Goal: Complete application form

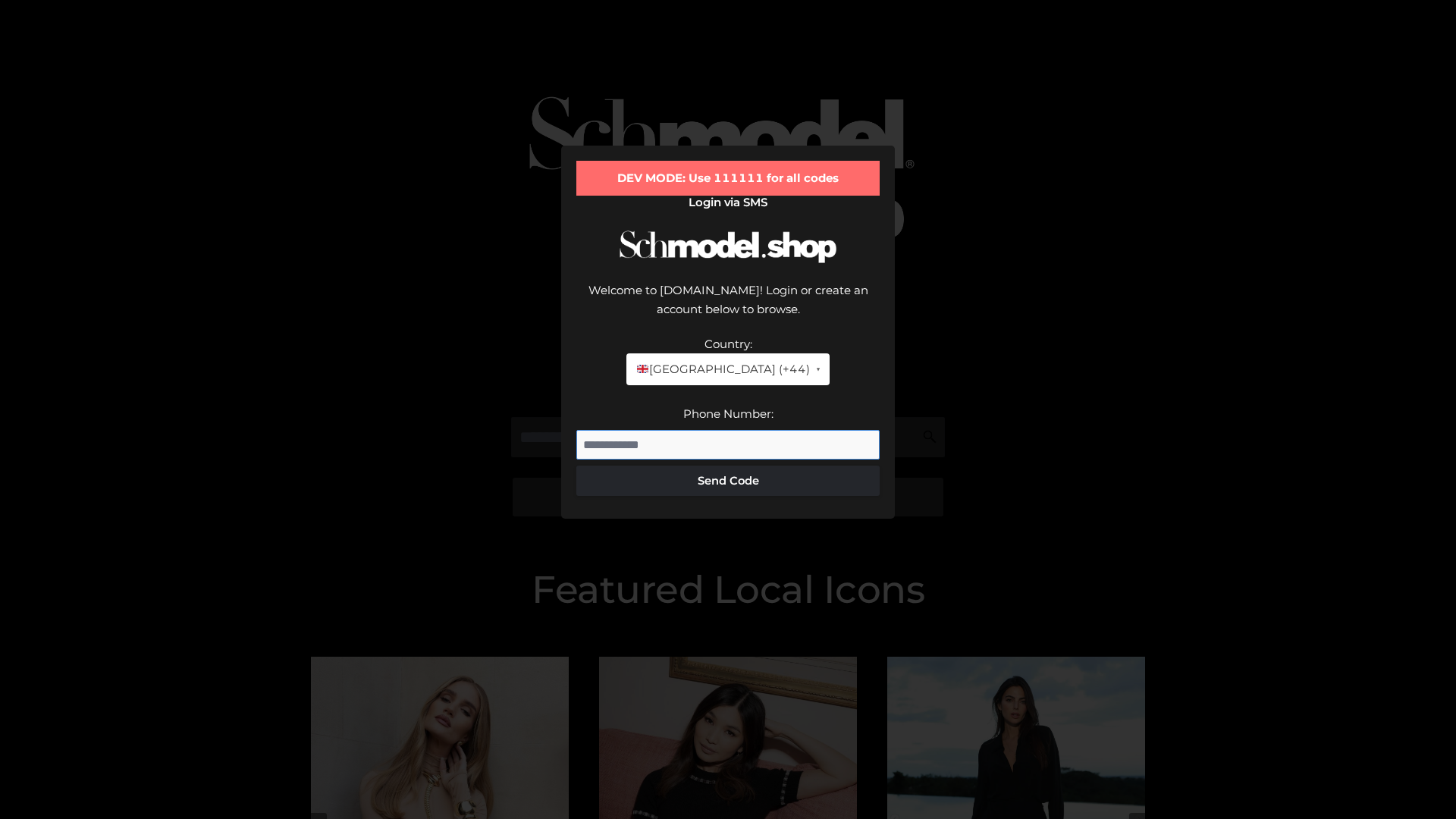
click at [728, 430] on input "Phone Number:" at bounding box center [728, 445] width 304 height 30
type input "**********"
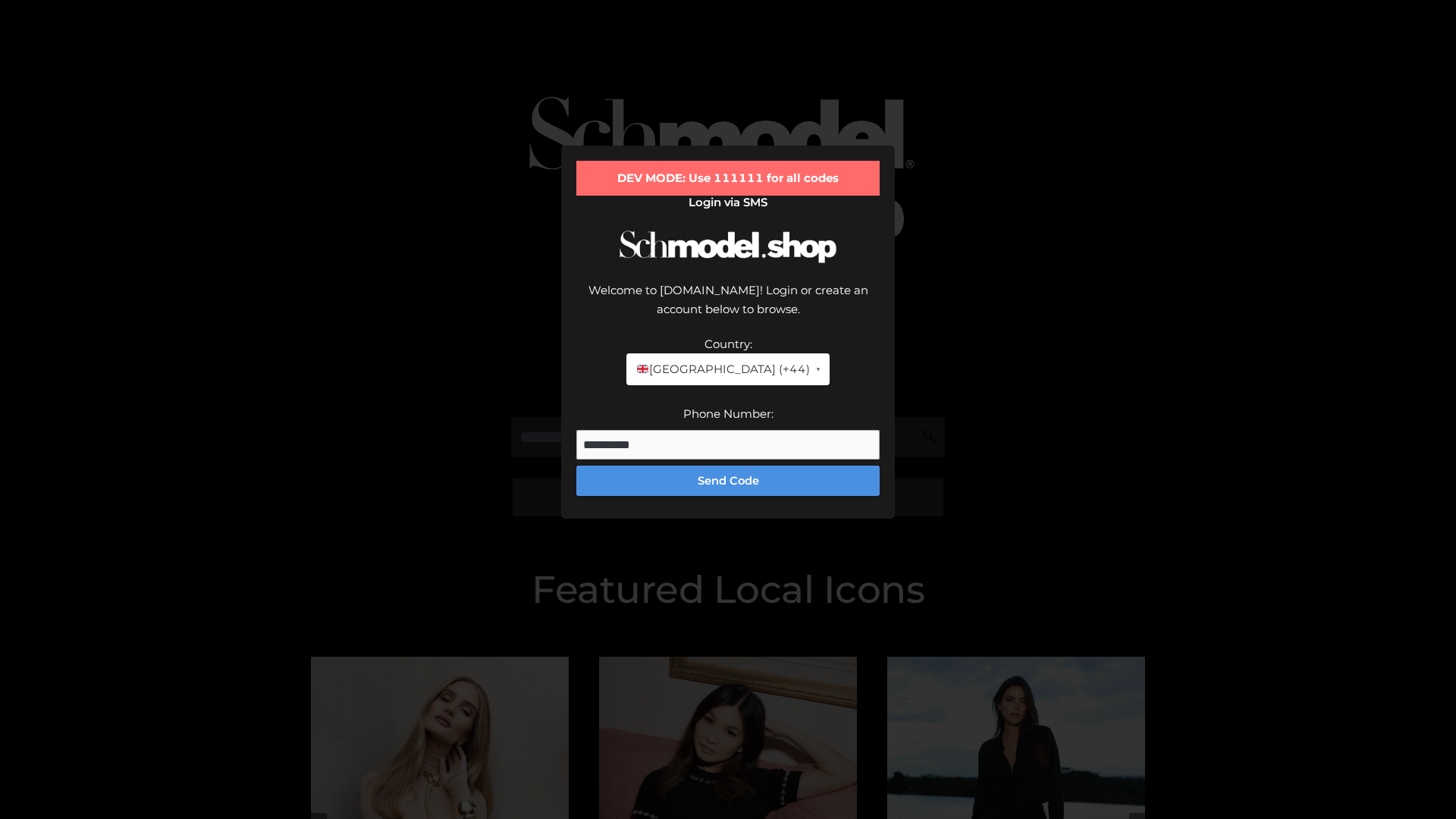
click at [728, 466] on button "Send Code" at bounding box center [728, 480] width 304 height 30
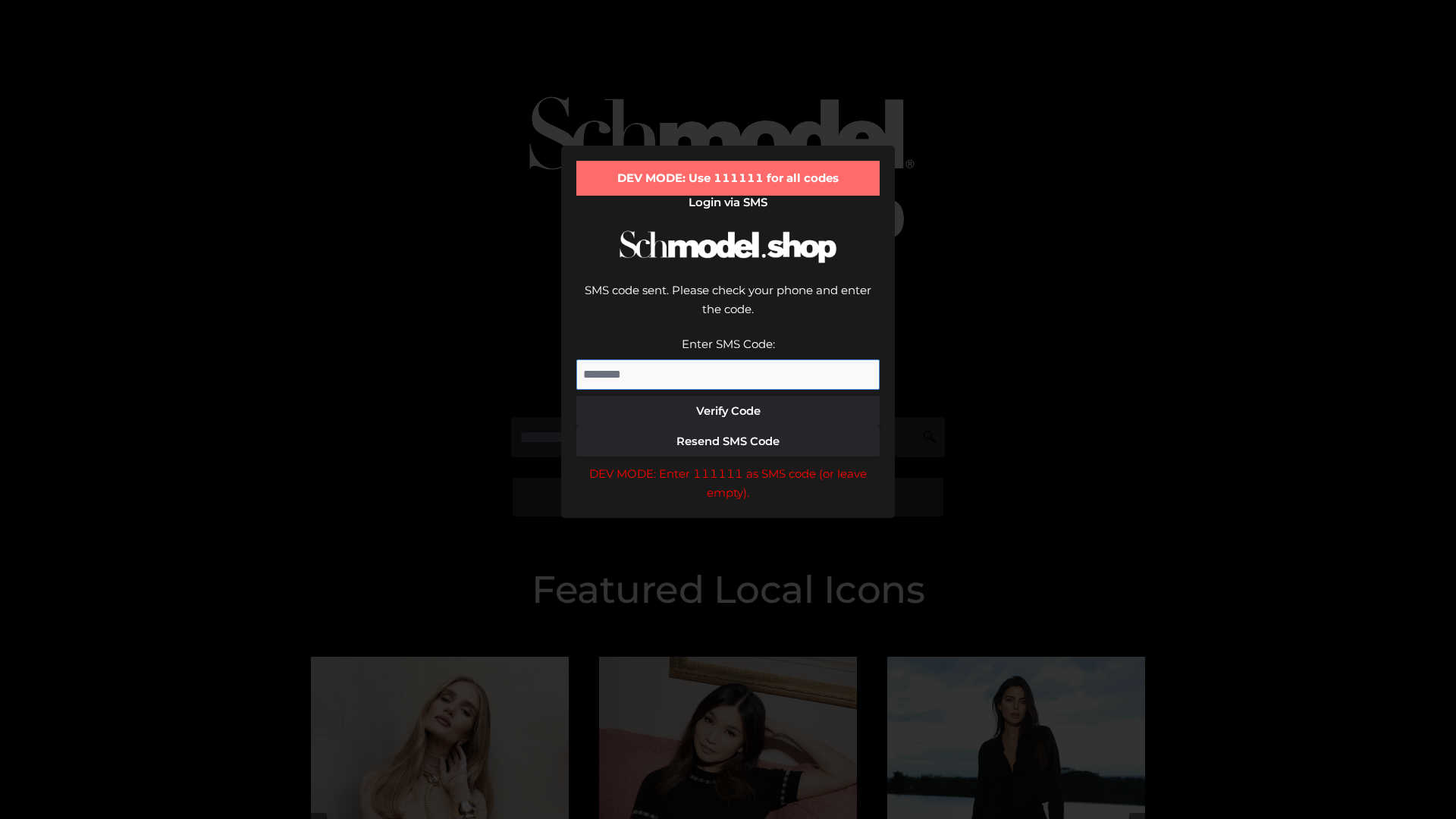
click at [728, 360] on input "Enter SMS Code:" at bounding box center [728, 374] width 304 height 30
type input "******"
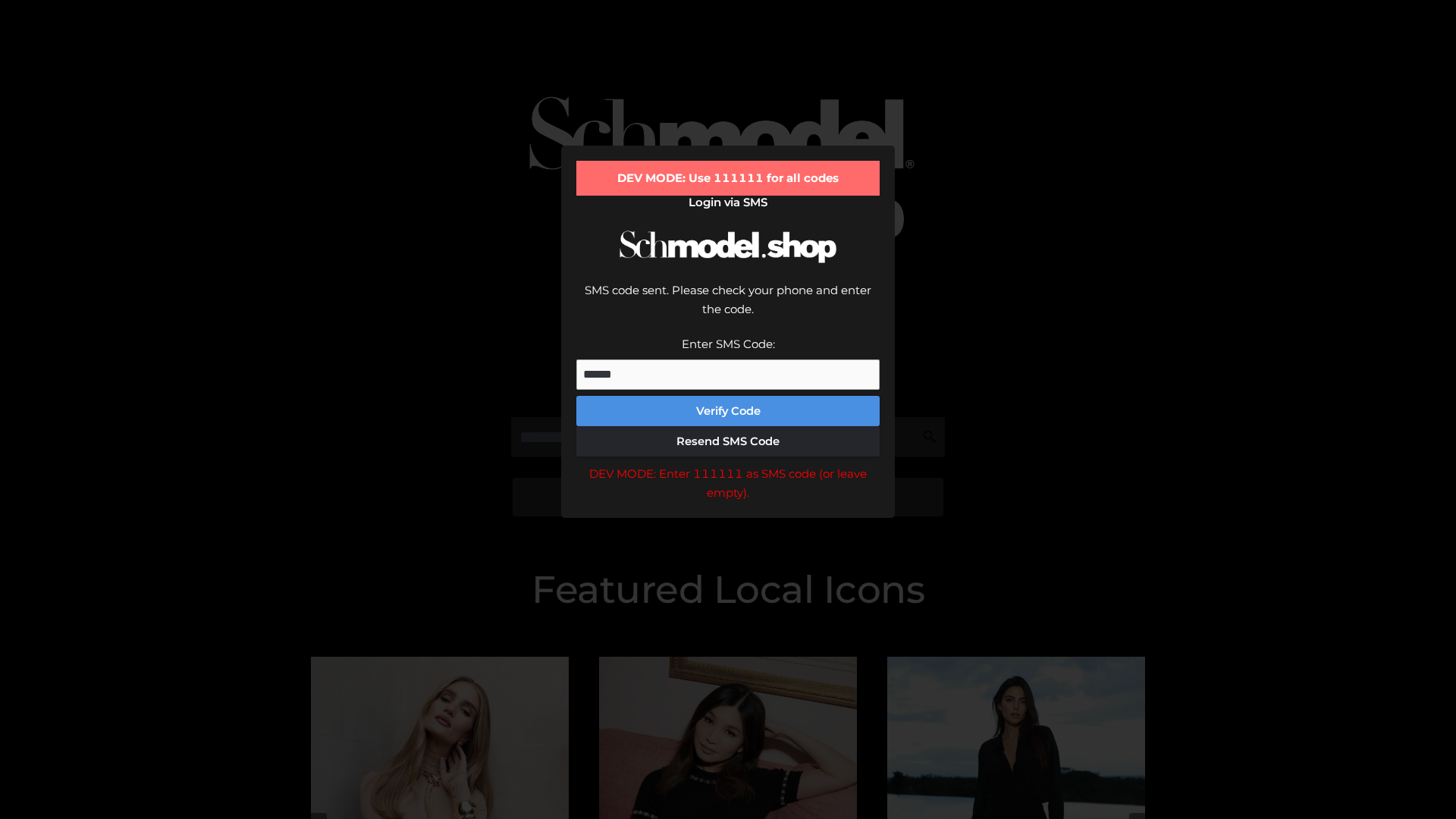
click at [728, 396] on button "Verify Code" at bounding box center [728, 410] width 304 height 30
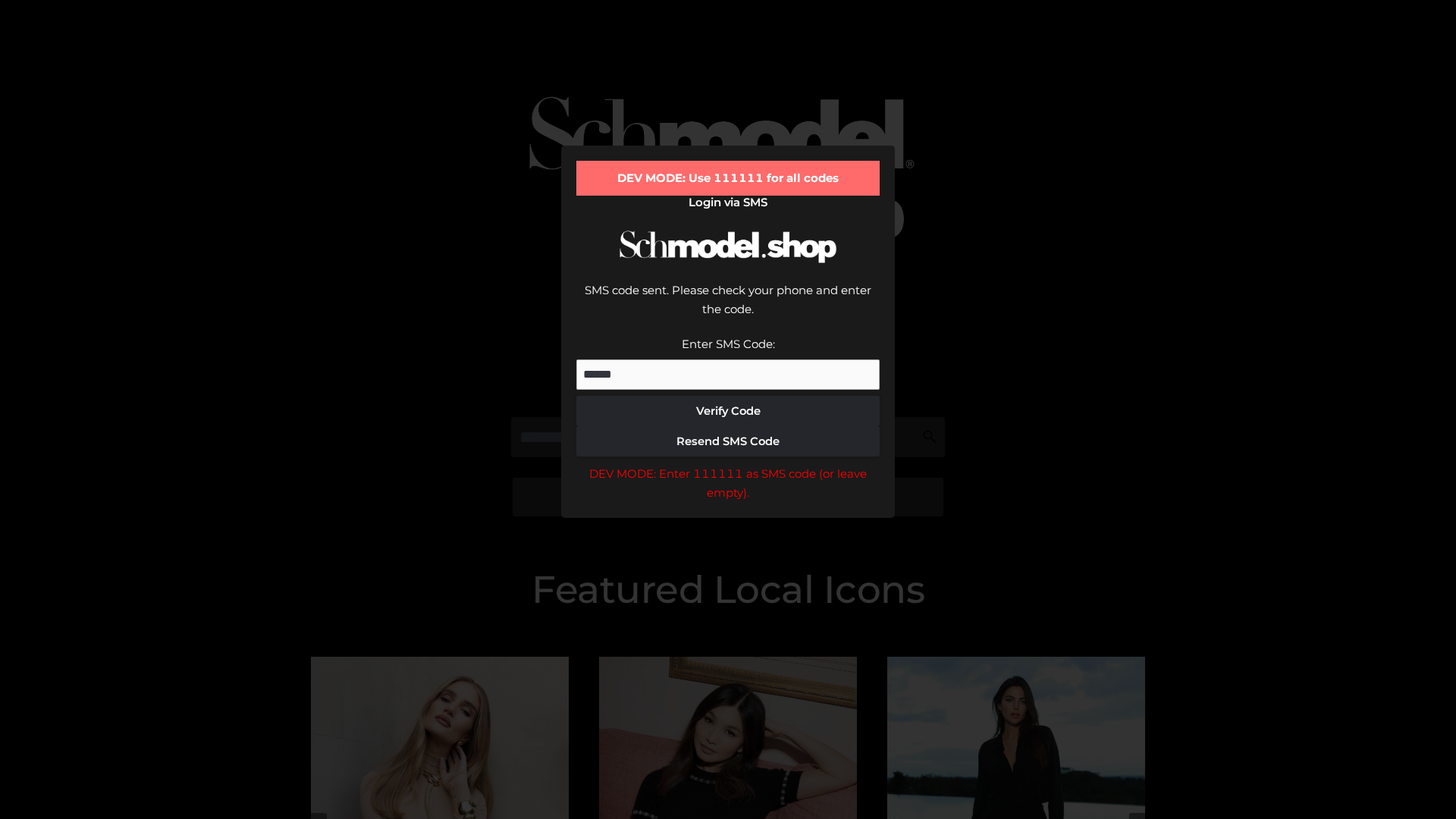
click at [728, 464] on div "DEV MODE: Enter 111111 as SMS code (or leave empty)." at bounding box center [728, 484] width 304 height 39
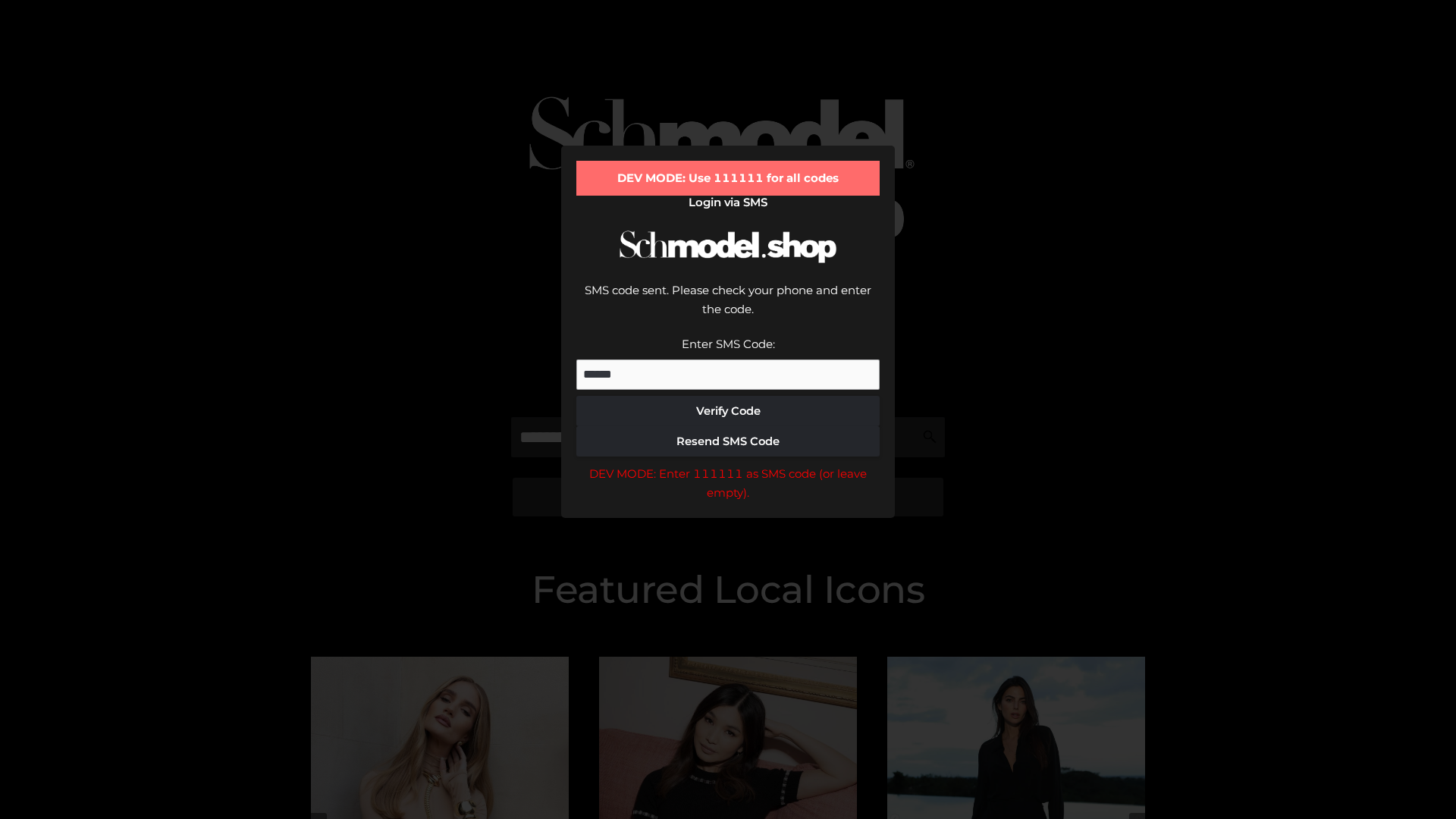
click at [728, 464] on div "DEV MODE: Enter 111111 as SMS code (or leave empty)." at bounding box center [728, 484] width 304 height 39
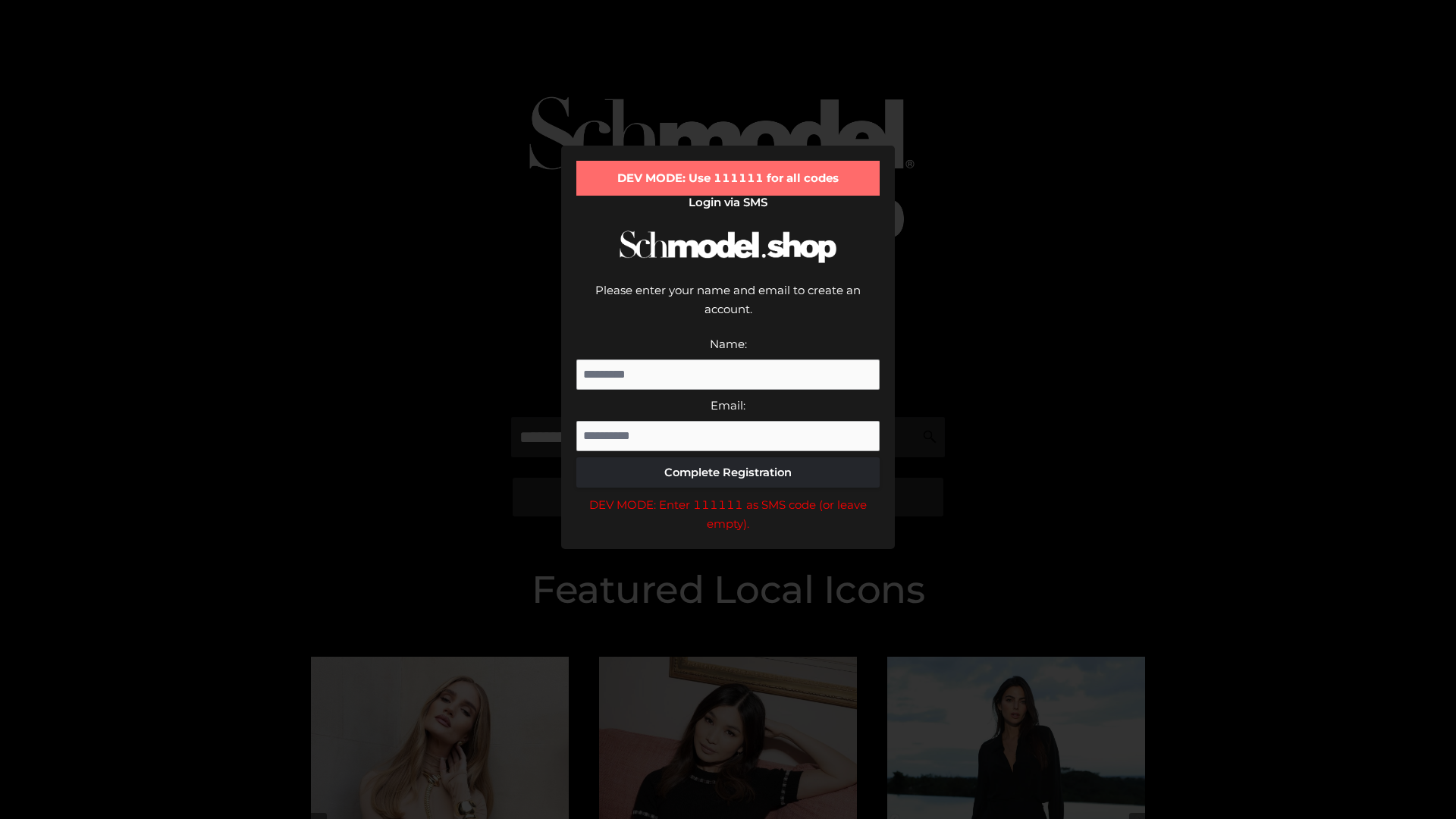
click at [728, 495] on div "DEV MODE: Enter 111111 as SMS code (or leave empty)." at bounding box center [728, 515] width 304 height 39
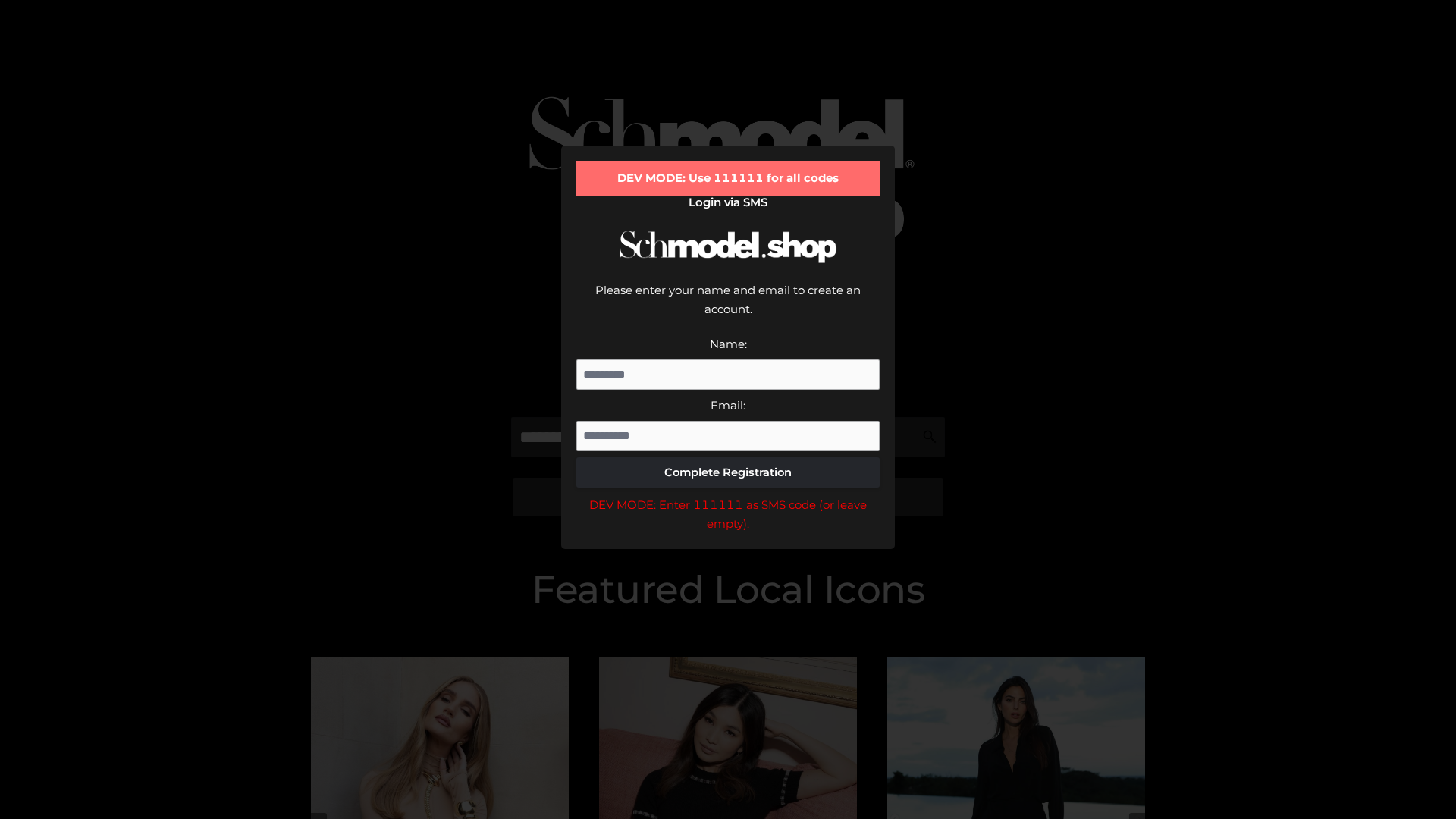
click at [728, 495] on div "DEV MODE: Enter 111111 as SMS code (or leave empty)." at bounding box center [728, 515] width 304 height 39
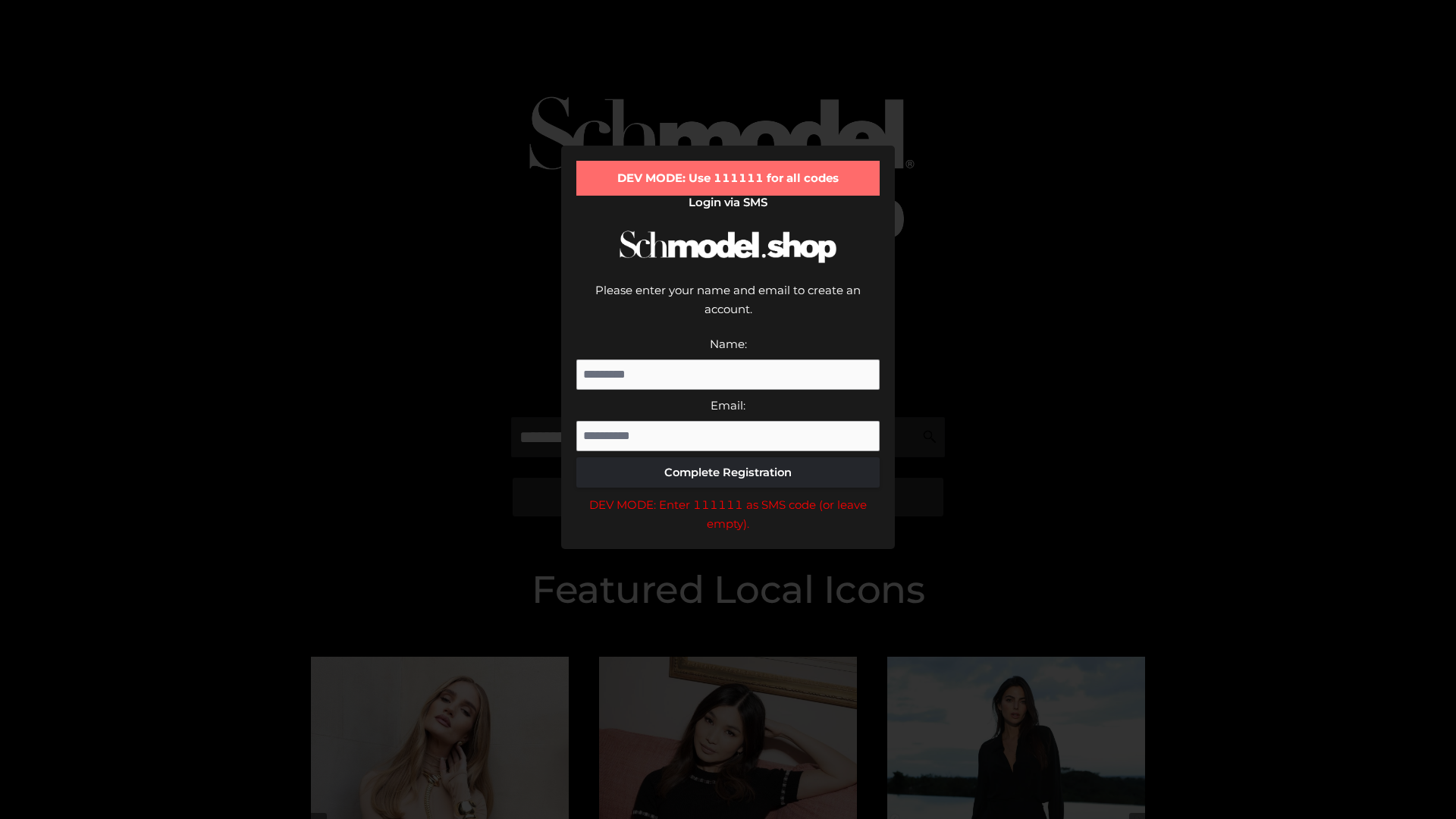
click at [728, 495] on div "DEV MODE: Enter 111111 as SMS code (or leave empty)." at bounding box center [728, 515] width 304 height 39
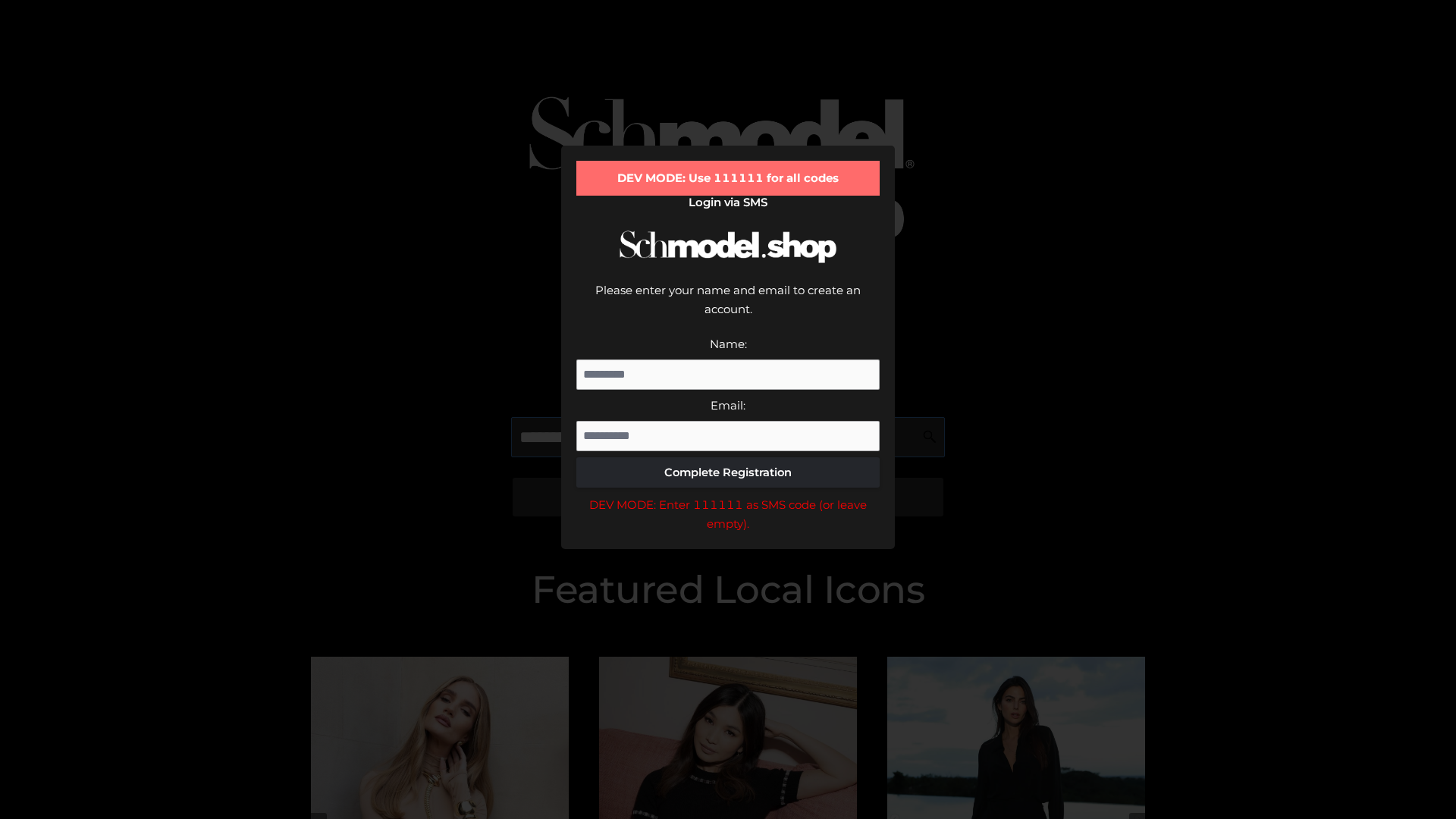
scroll to position [0, 1]
click at [728, 495] on div "DEV MODE: Enter 111111 as SMS code (or leave empty)." at bounding box center [728, 515] width 304 height 39
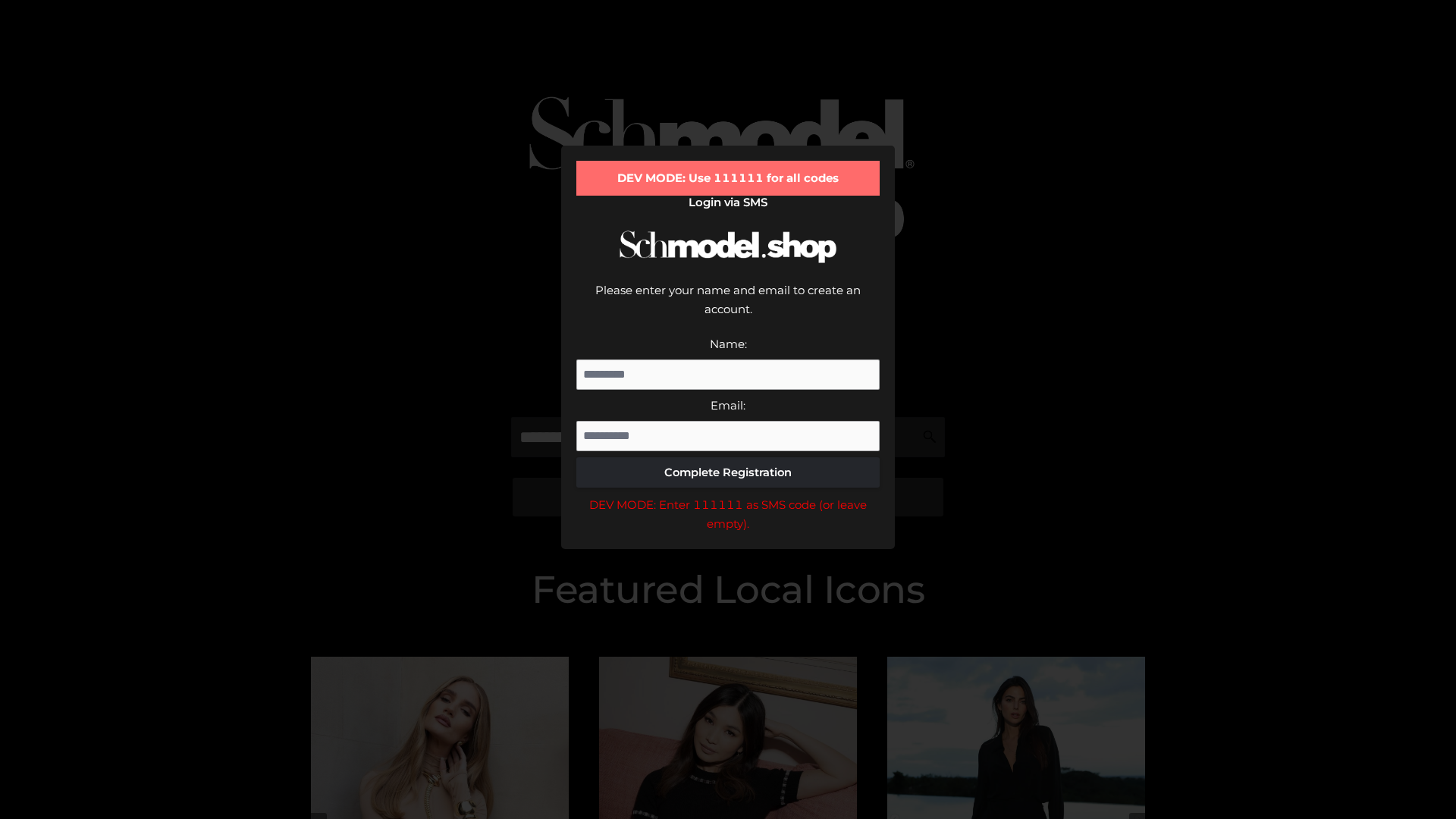
click at [728, 495] on div "DEV MODE: Enter 111111 as SMS code (or leave empty)." at bounding box center [728, 515] width 304 height 39
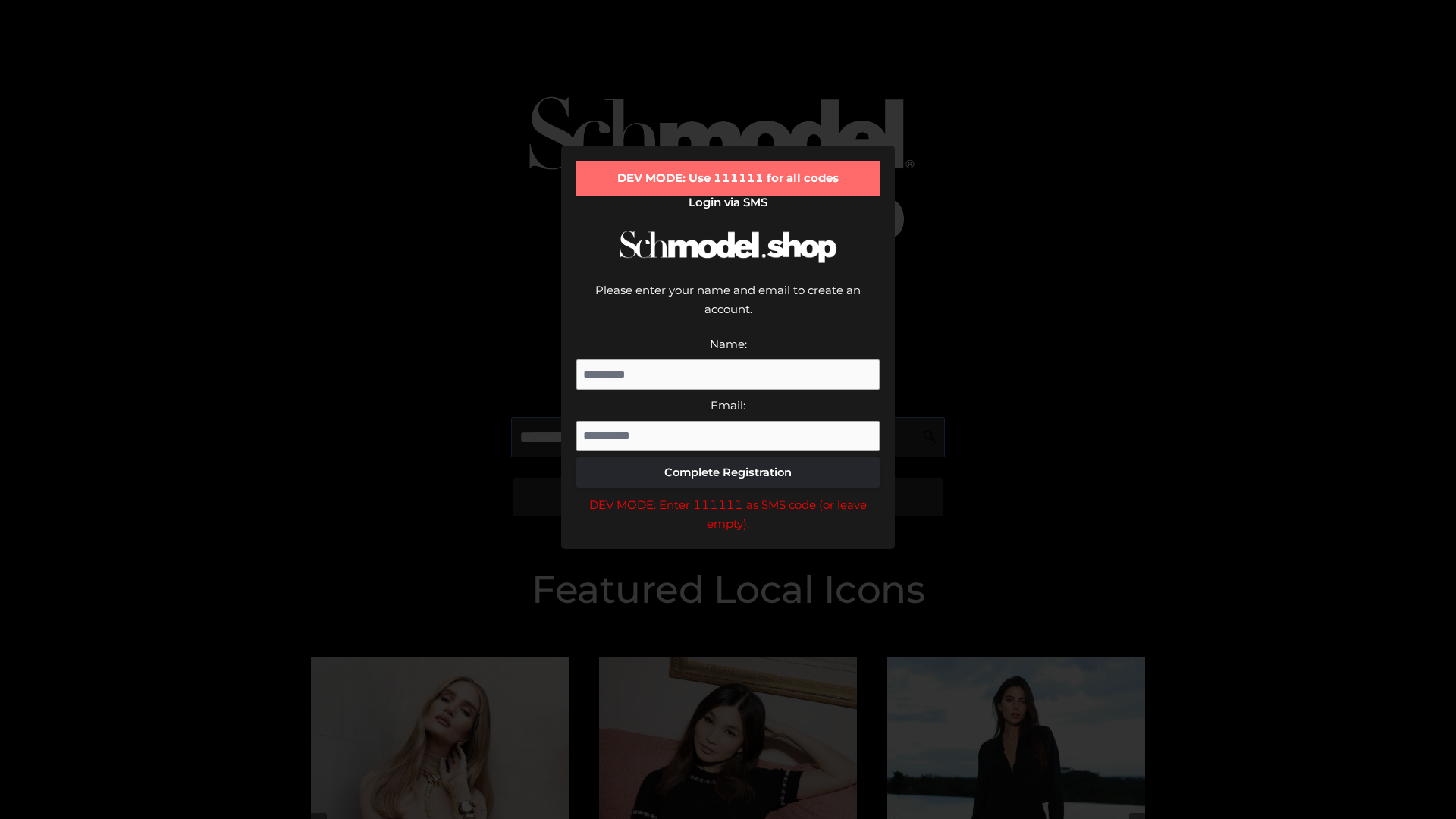
scroll to position [0, 93]
click at [728, 495] on div "DEV MODE: Enter 111111 as SMS code (or leave empty)." at bounding box center [728, 515] width 304 height 39
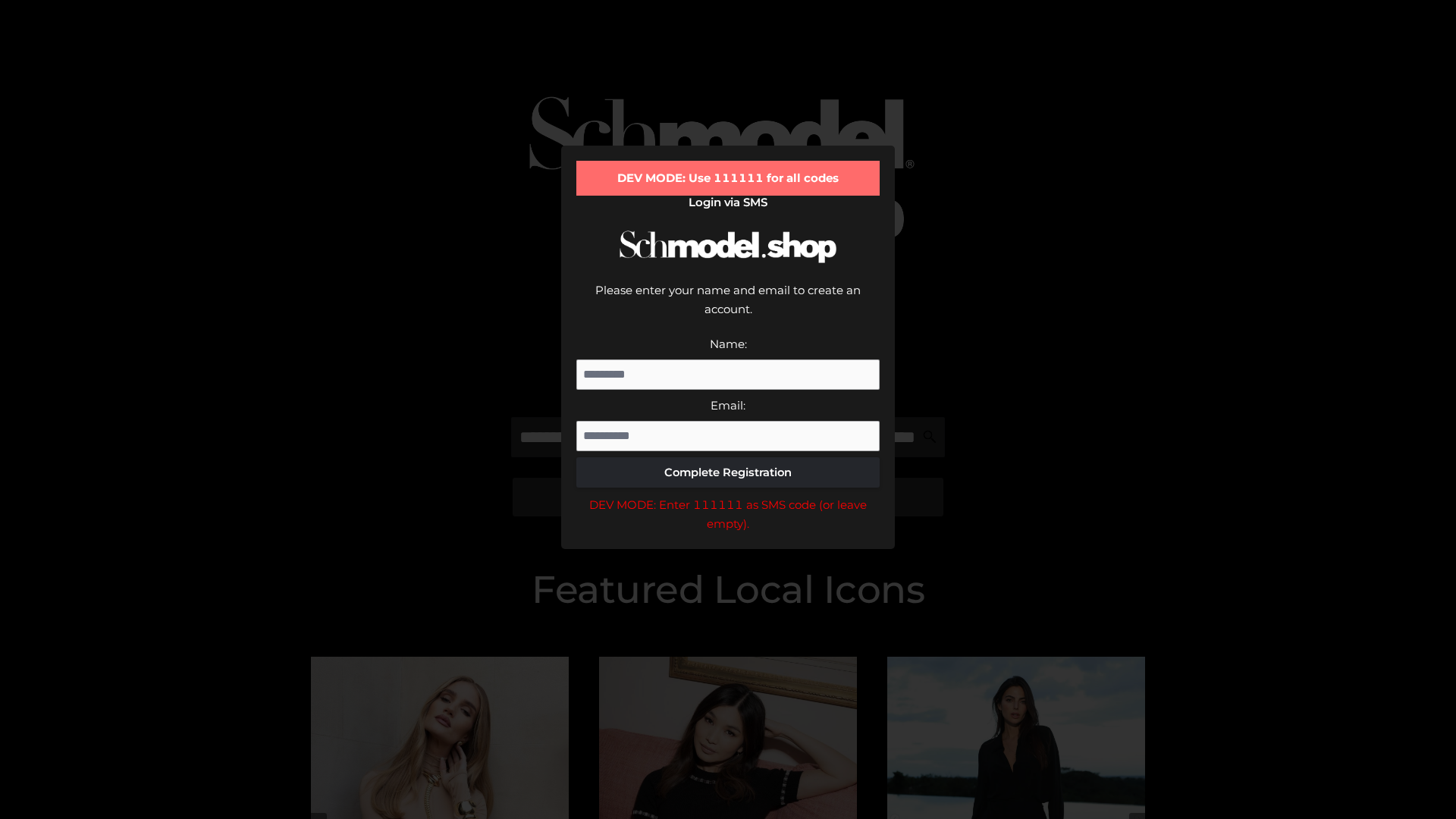
click at [728, 495] on div "DEV MODE: Enter 111111 as SMS code (or leave empty)." at bounding box center [728, 515] width 304 height 39
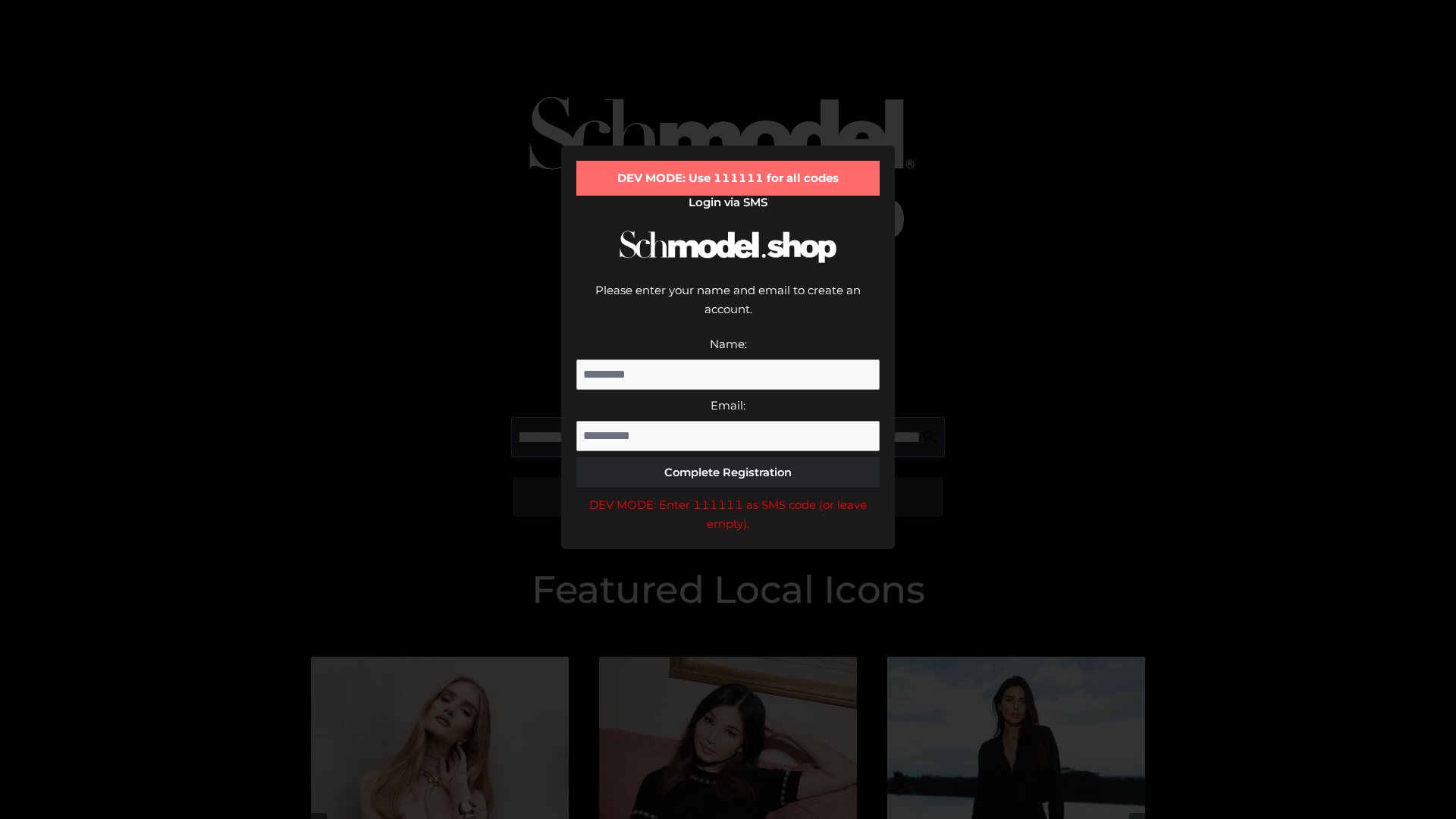
scroll to position [0, 188]
click at [728, 495] on div "DEV MODE: Enter 111111 as SMS code (or leave empty)." at bounding box center [728, 515] width 304 height 39
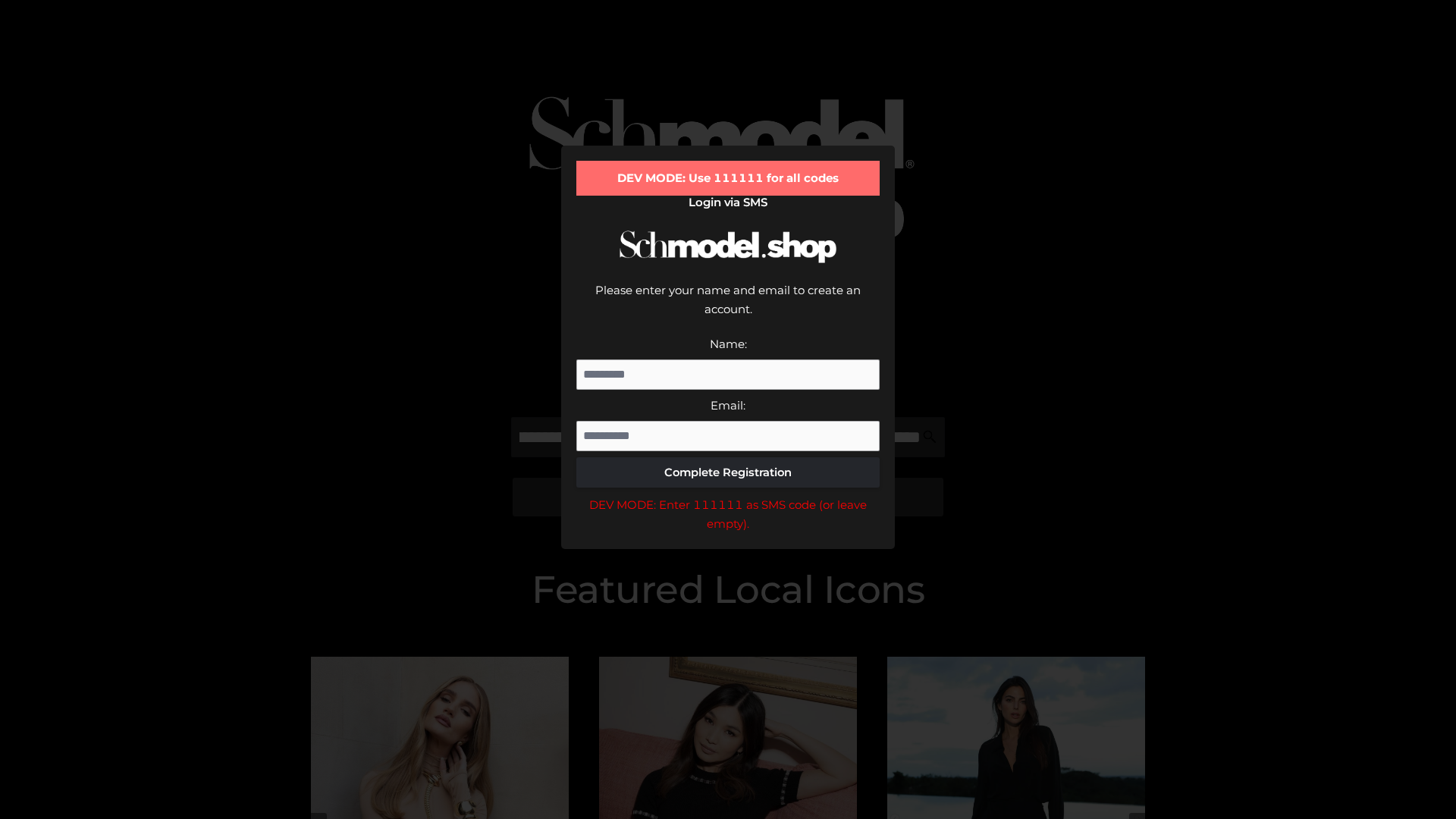
click at [728, 495] on div "DEV MODE: Enter 111111 as SMS code (or leave empty)." at bounding box center [728, 515] width 304 height 39
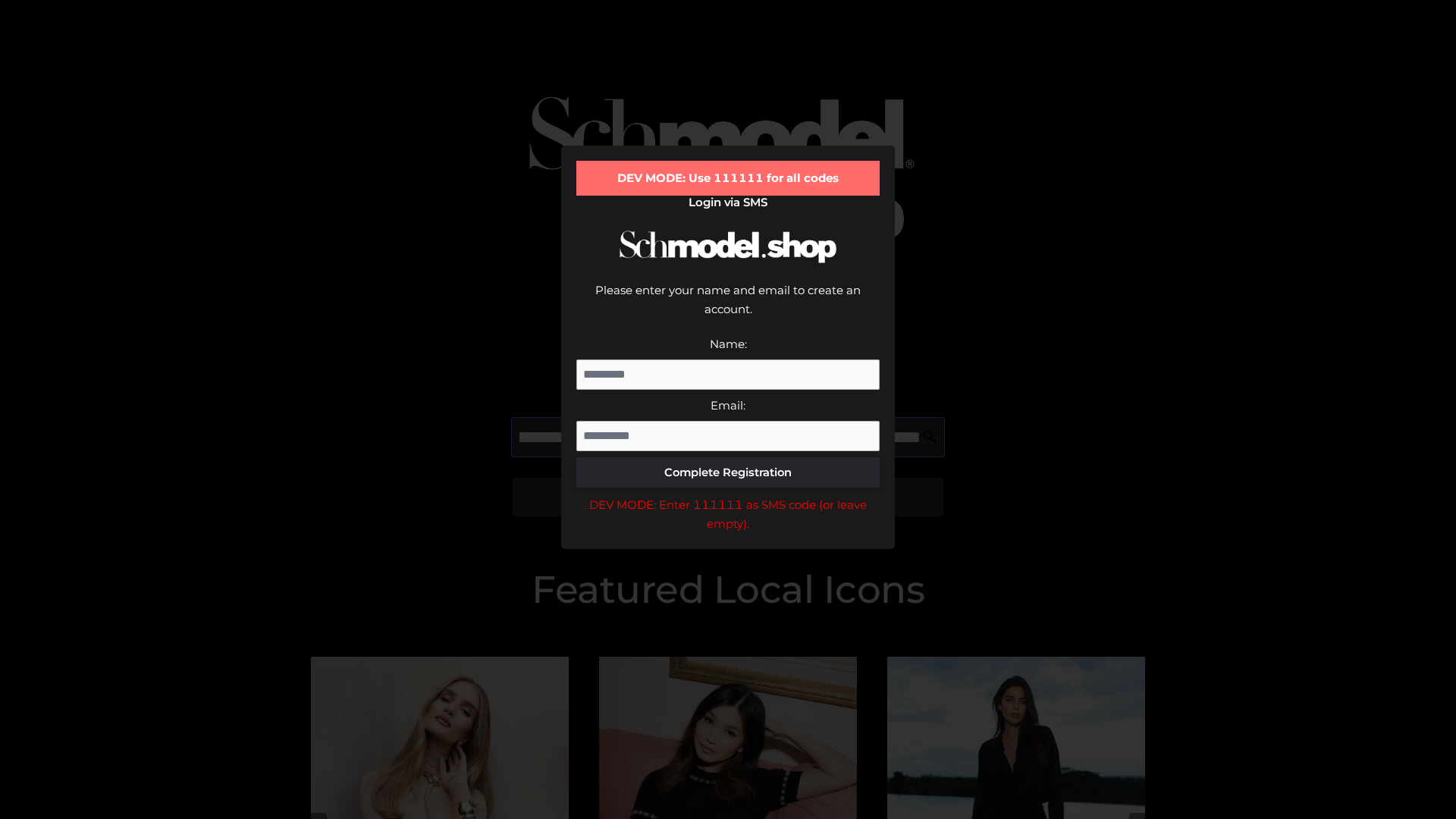
scroll to position [0, 275]
click at [728, 495] on div "DEV MODE: Enter 111111 as SMS code (or leave empty)." at bounding box center [728, 515] width 304 height 39
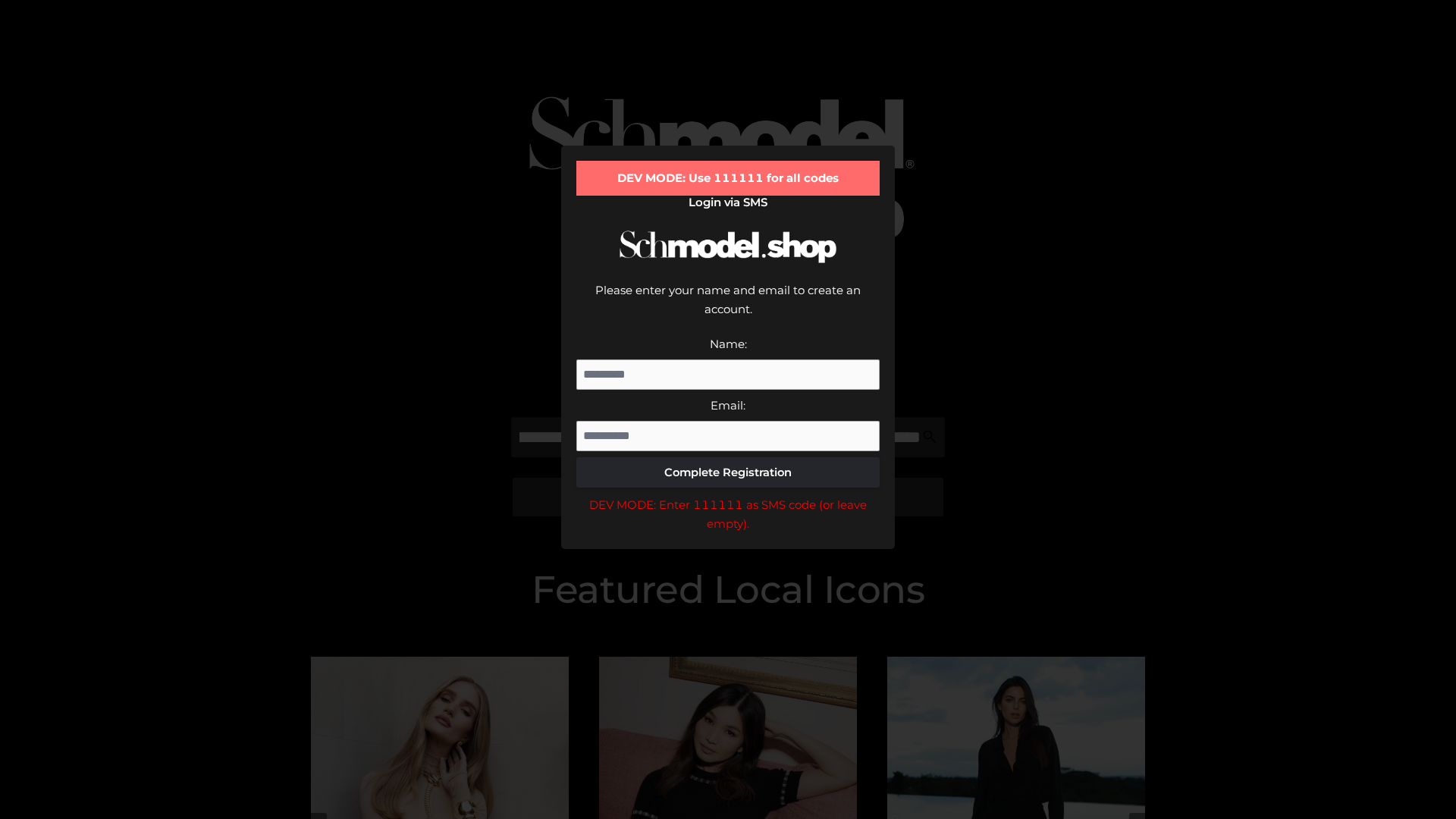
click at [728, 495] on div "DEV MODE: Enter 111111 as SMS code (or leave empty)." at bounding box center [728, 515] width 304 height 39
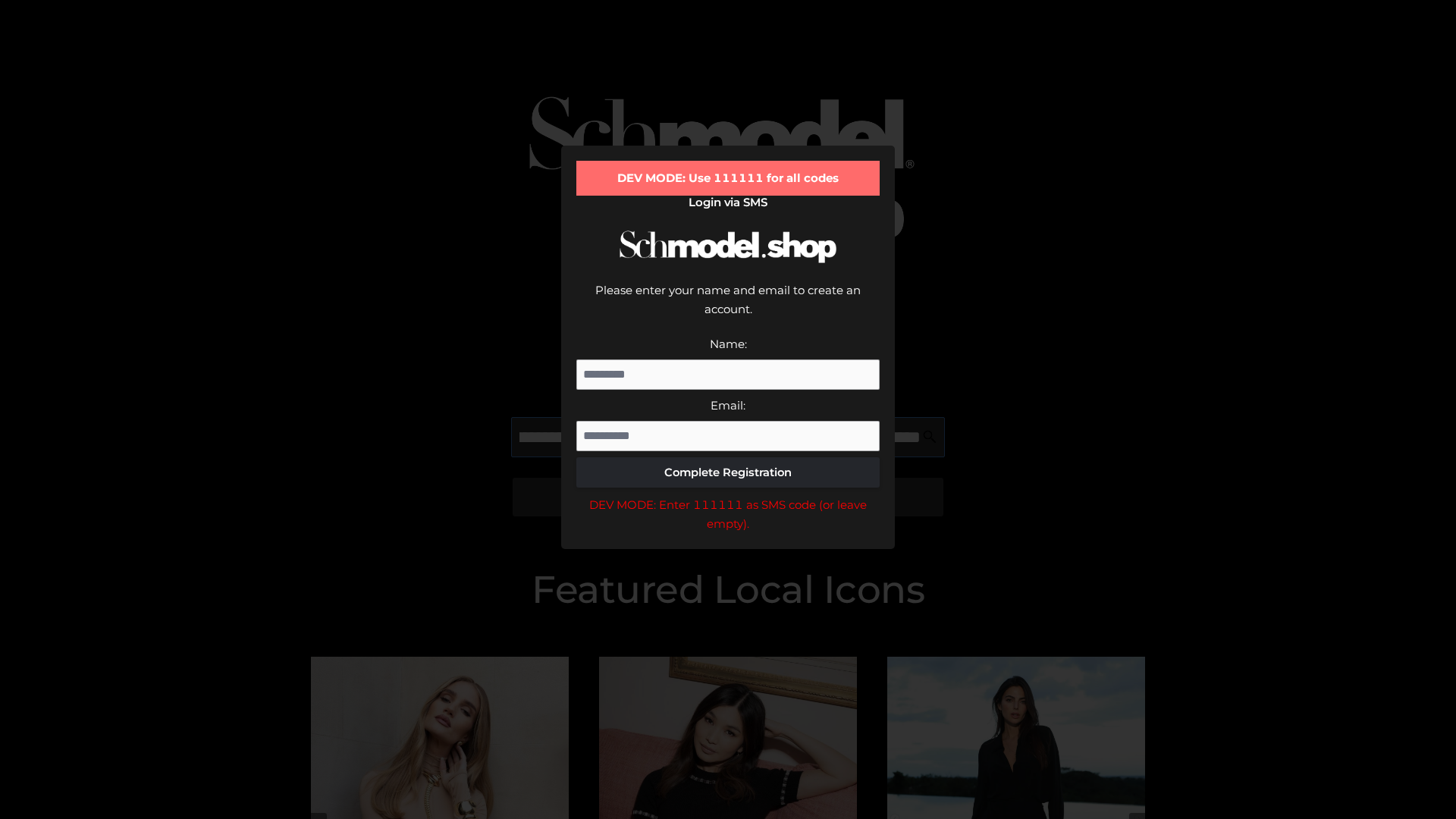
scroll to position [0, 367]
click at [728, 495] on div "DEV MODE: Enter 111111 as SMS code (or leave empty)." at bounding box center [728, 515] width 304 height 39
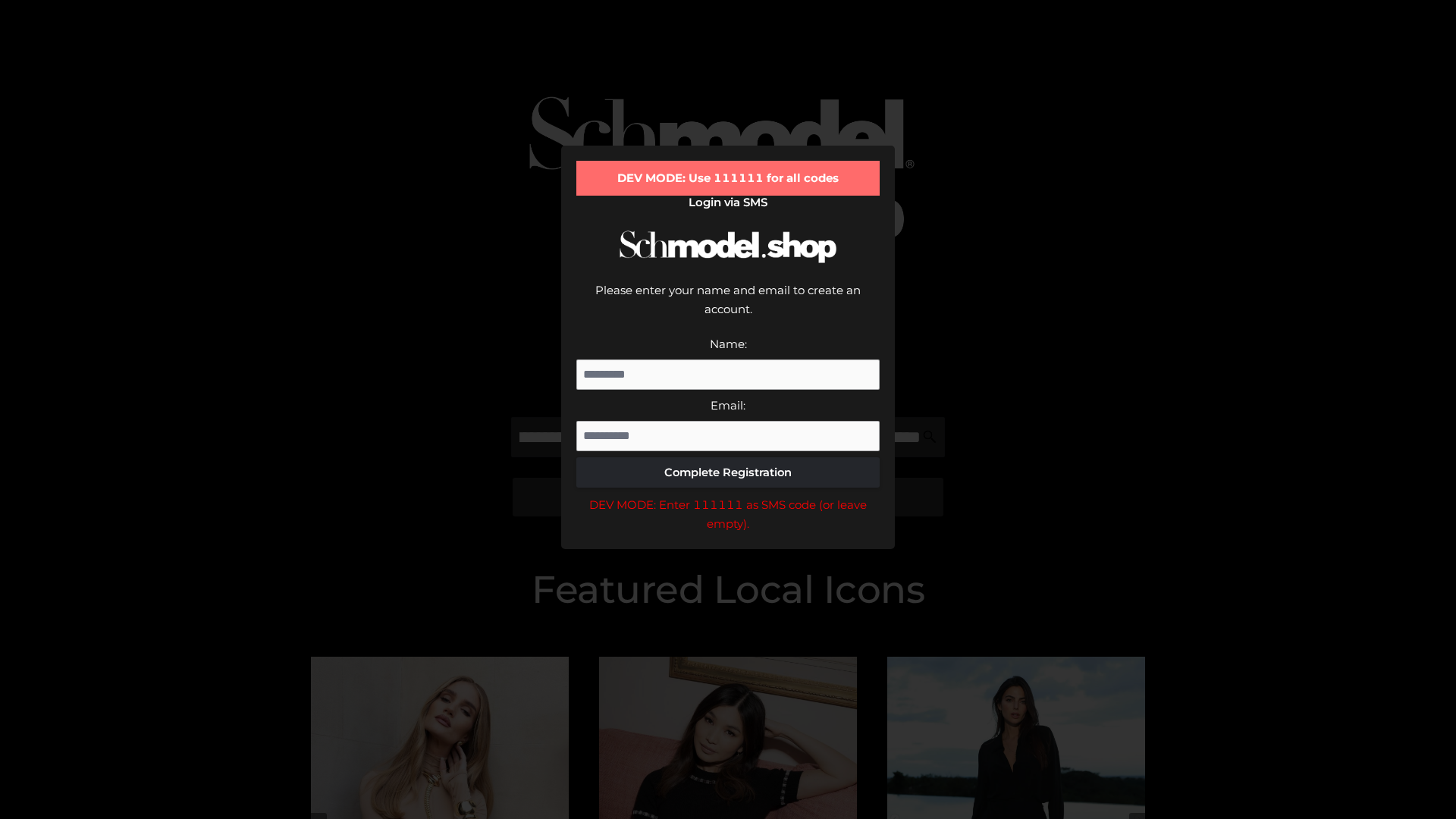
click at [728, 495] on div "DEV MODE: Enter 111111 as SMS code (or leave empty)." at bounding box center [728, 515] width 304 height 39
type input "**********"
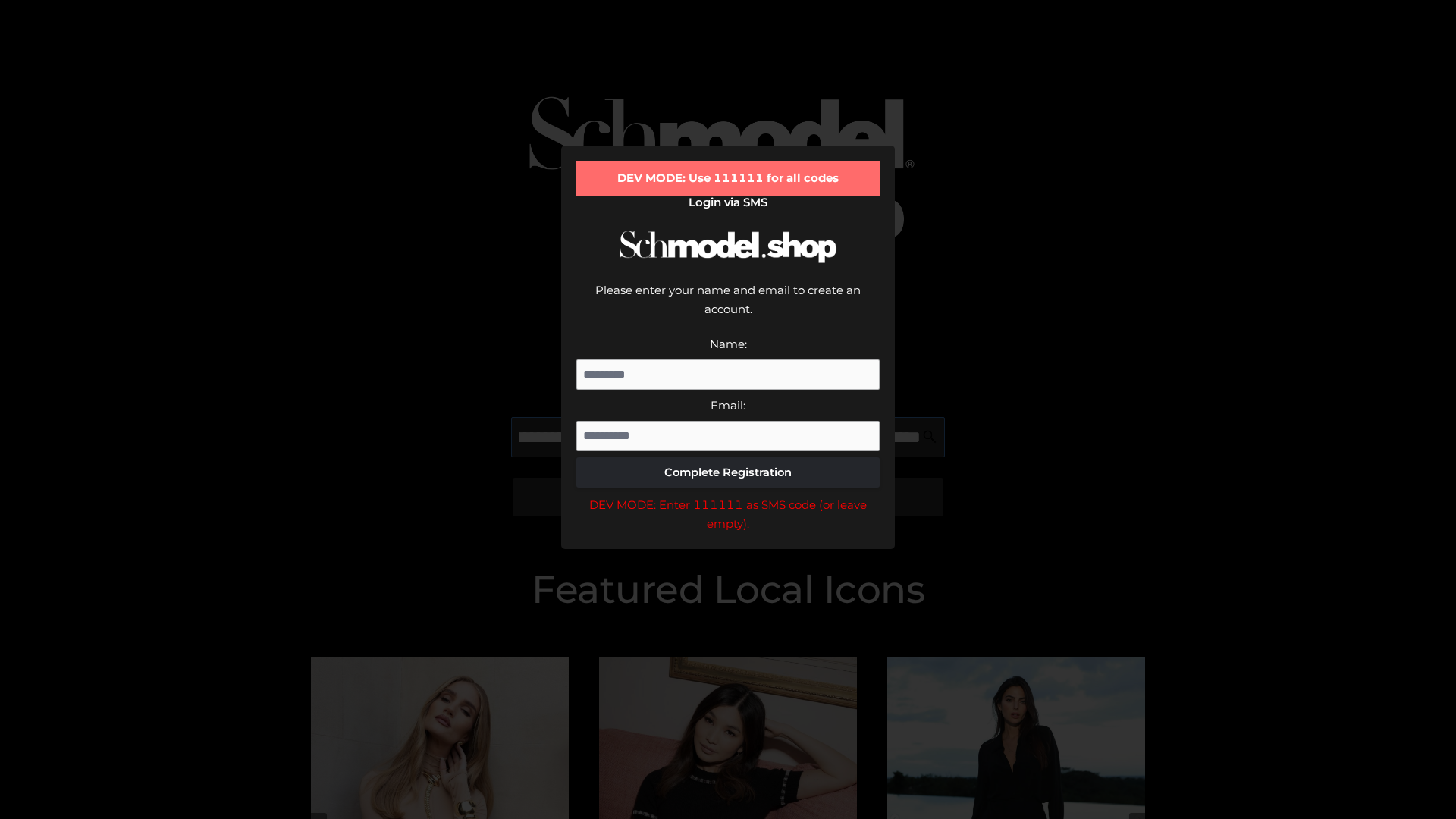
scroll to position [0, 439]
